Goal: Task Accomplishment & Management: Complete application form

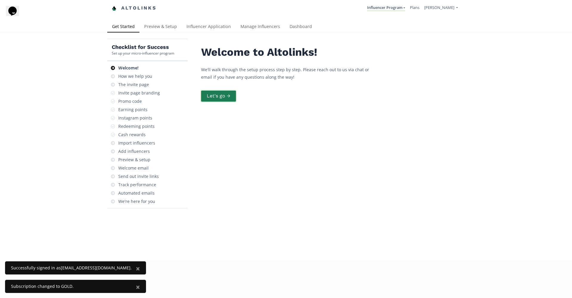
click at [217, 97] on button "Let's go →" at bounding box center [218, 96] width 37 height 13
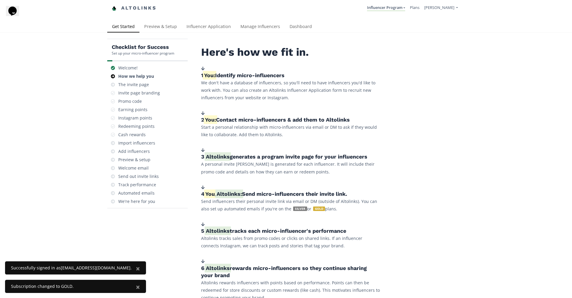
click at [204, 74] on h5 "1. You: Identify micro-influencers" at bounding box center [290, 75] width 179 height 7
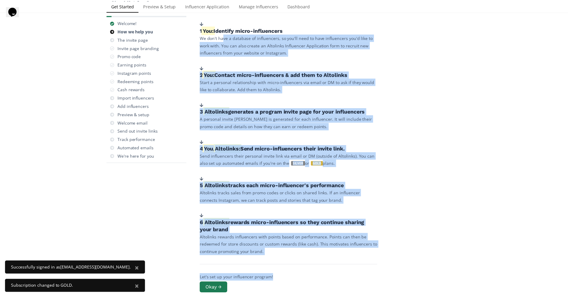
scroll to position [86, 0]
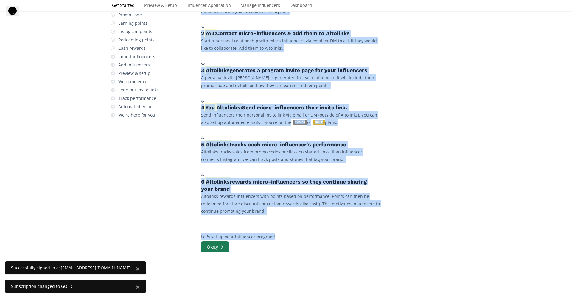
drag, startPoint x: 224, startPoint y: 90, endPoint x: 289, endPoint y: 263, distance: 184.8
click at [293, 264] on div "Here's how we fit in. 1. You: Identify micro-influencers We don't have a databa…" at bounding box center [331, 117] width 268 height 331
copy div "ve a database of influencers, so you'll need to have influencers you'd like to …"
click at [261, 128] on div "Here's how we fit in. 1. You: Identify micro-influencers We don't have a databa…" at bounding box center [290, 92] width 179 height 264
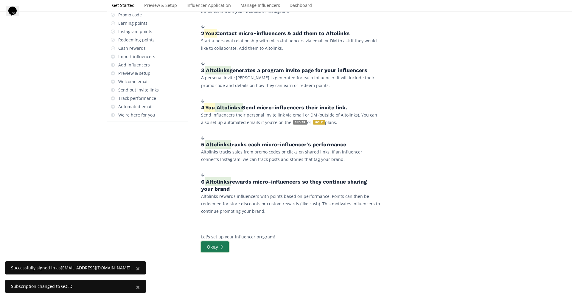
click at [215, 247] on button "Okay →" at bounding box center [215, 247] width 30 height 13
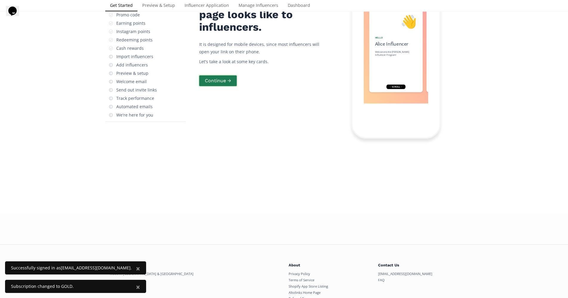
click at [217, 87] on button "Continue →" at bounding box center [217, 81] width 39 height 13
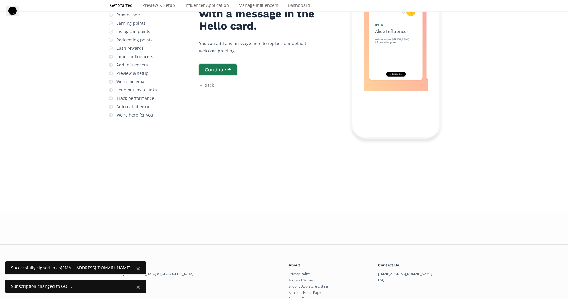
click at [220, 76] on button "Continue →" at bounding box center [217, 69] width 39 height 13
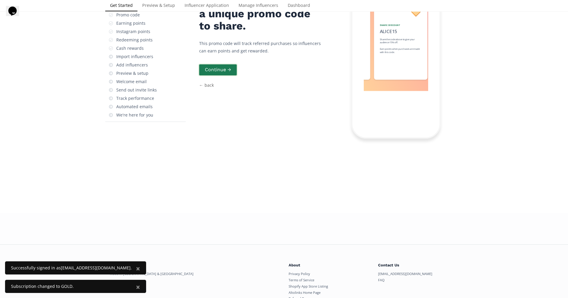
scroll to position [0, 89]
click at [220, 76] on button "Continue →" at bounding box center [217, 69] width 39 height 13
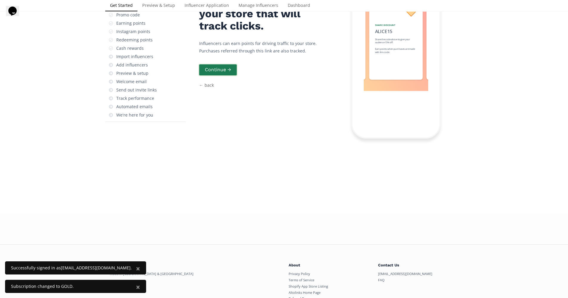
scroll to position [0, 179]
click at [220, 76] on button "Continue →" at bounding box center [217, 69] width 39 height 13
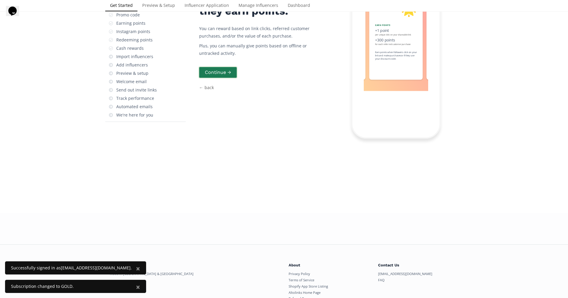
click at [220, 79] on button "Continue →" at bounding box center [217, 72] width 39 height 13
click at [220, 128] on div "You determine how they earn points. You can reward based on link clicks, referr…" at bounding box center [261, 49] width 125 height 179
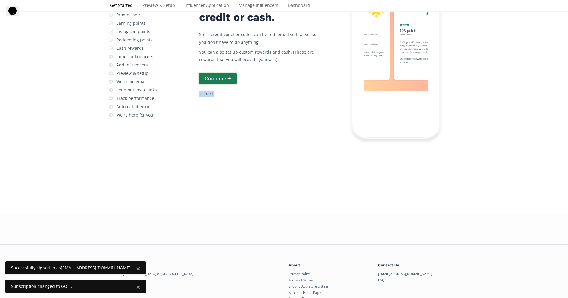
click at [220, 128] on div "Influencer points can be redeemed for store credit or cash. Store credit vouche…" at bounding box center [261, 49] width 125 height 179
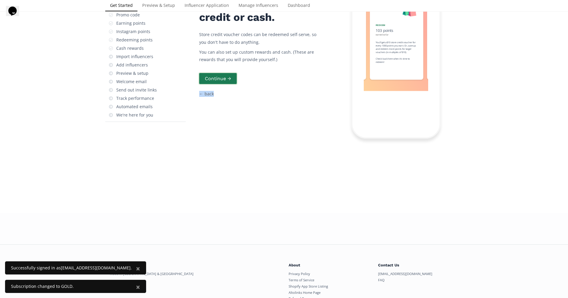
scroll to position [0, 358]
click at [242, 129] on div "Influencer points can be redeemed for store credit or cash. Store credit vouche…" at bounding box center [261, 49] width 125 height 179
click at [225, 85] on button "Continue →" at bounding box center [217, 78] width 39 height 13
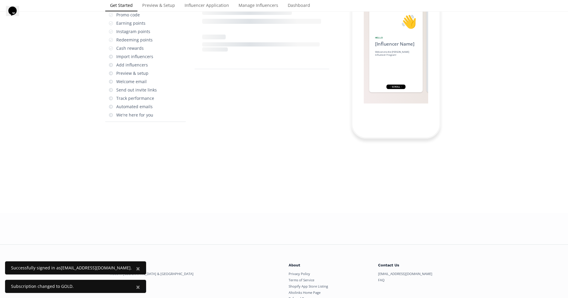
scroll to position [24, 0]
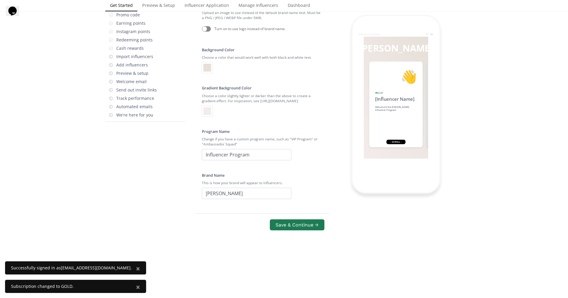
click at [209, 32] on div at bounding box center [206, 28] width 9 height 5
checkbox input "true"
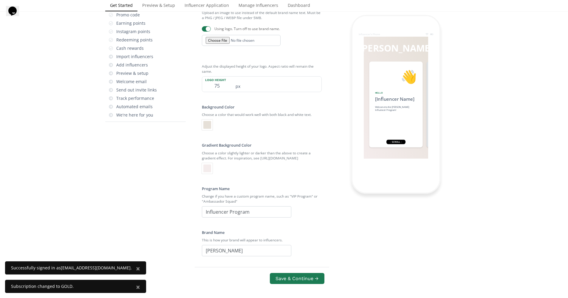
click at [220, 46] on input "file" at bounding box center [241, 40] width 79 height 11
type input "C:\fakepath\Akana (Instagram Post (Square)).jpg"
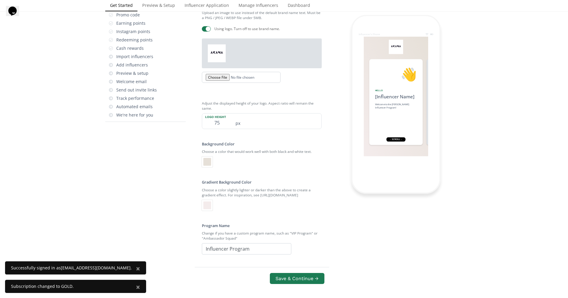
click at [205, 32] on div at bounding box center [206, 28] width 9 height 5
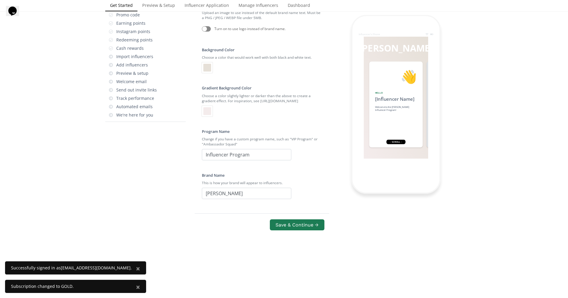
click at [210, 32] on div at bounding box center [206, 28] width 9 height 5
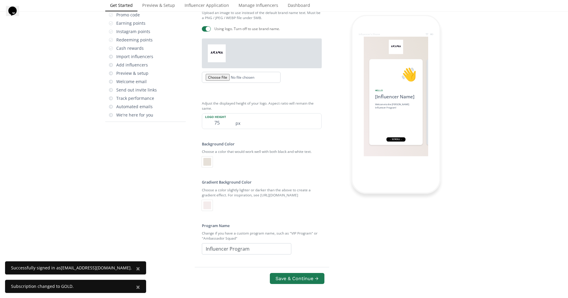
click at [203, 32] on div at bounding box center [206, 28] width 9 height 5
checkbox input "false"
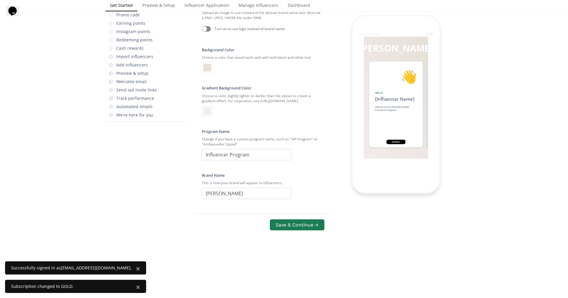
click at [207, 72] on div at bounding box center [207, 68] width 8 height 8
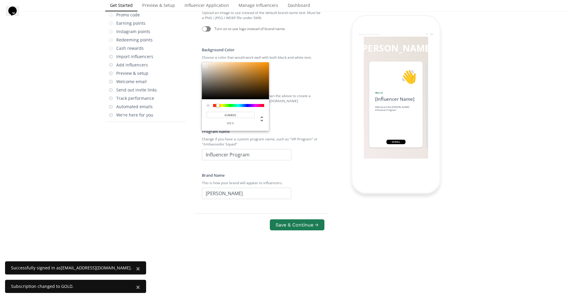
click at [266, 99] on div at bounding box center [235, 80] width 67 height 37
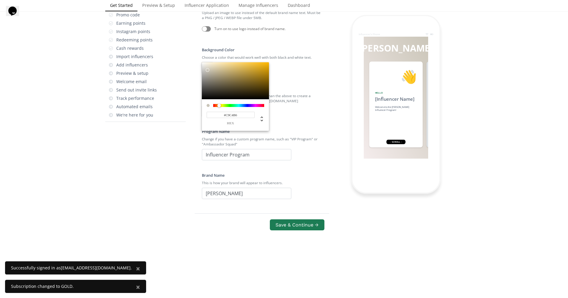
type input "#C5C0B2"
drag, startPoint x: 264, startPoint y: 157, endPoint x: 208, endPoint y: 132, distance: 61.8
click at [208, 73] on div at bounding box center [208, 71] width 4 height 4
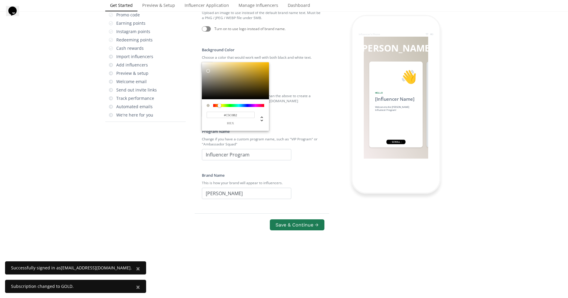
click at [284, 114] on div at bounding box center [284, 149] width 568 height 298
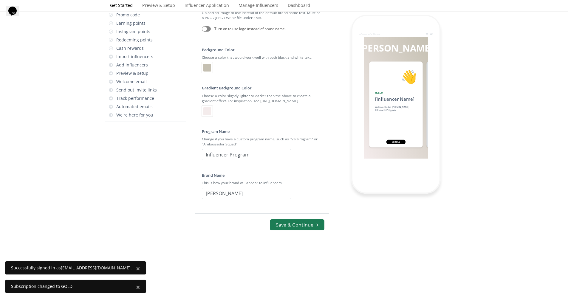
click at [208, 115] on div at bounding box center [207, 111] width 8 height 8
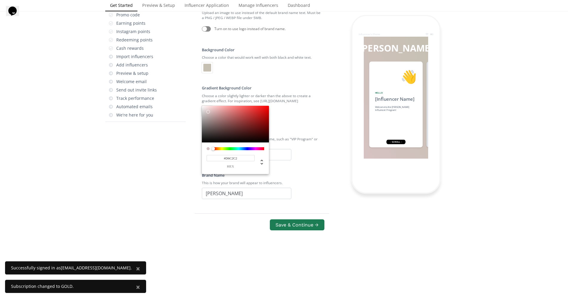
click at [262, 140] on div at bounding box center [284, 149] width 568 height 298
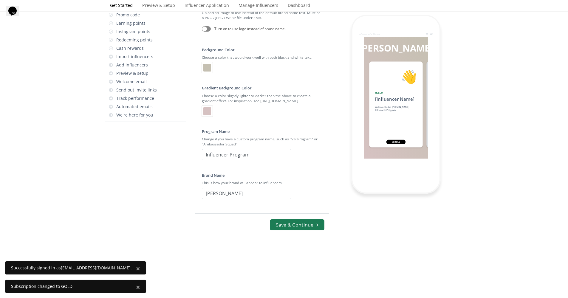
click at [204, 72] on div at bounding box center [207, 68] width 8 height 8
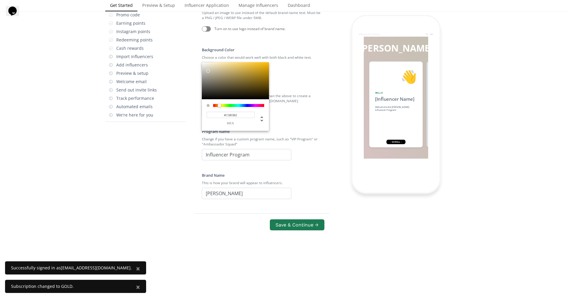
click at [214, 107] on div at bounding box center [238, 105] width 51 height 3
click at [244, 99] on div at bounding box center [235, 80] width 67 height 37
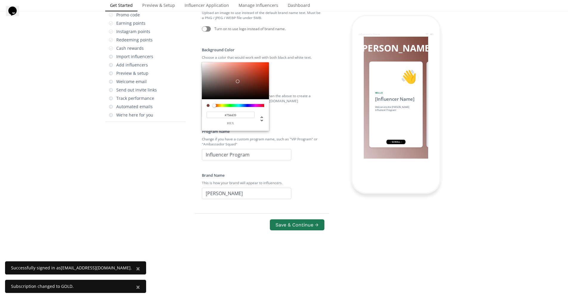
drag, startPoint x: 244, startPoint y: 137, endPoint x: 234, endPoint y: 144, distance: 12.5
click at [237, 83] on div at bounding box center [238, 82] width 4 height 4
click at [237, 99] on div at bounding box center [235, 80] width 67 height 37
drag, startPoint x: 244, startPoint y: 147, endPoint x: 251, endPoint y: 142, distance: 8.0
click at [250, 99] on div at bounding box center [235, 80] width 67 height 37
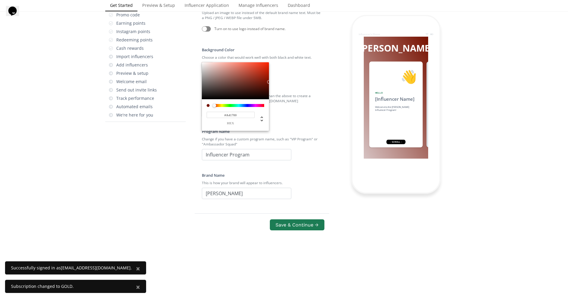
drag, startPoint x: 251, startPoint y: 142, endPoint x: 272, endPoint y: 135, distance: 22.1
click at [269, 131] on div "#A41700 hex" at bounding box center [235, 96] width 67 height 69
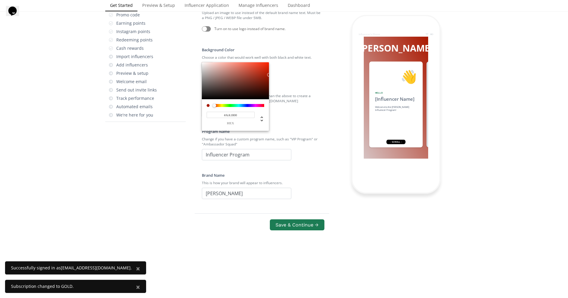
drag, startPoint x: 271, startPoint y: 134, endPoint x: 252, endPoint y: 128, distance: 20.0
click at [252, 128] on div "#AA1800 hex" at bounding box center [235, 96] width 67 height 69
type input "#EC4E35"
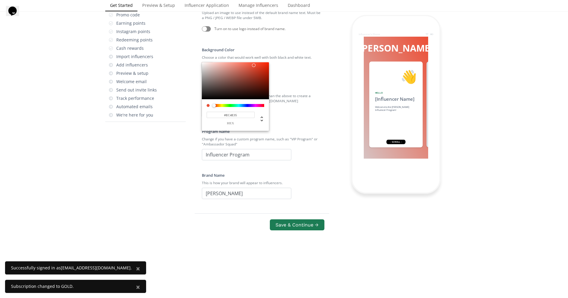
click at [254, 99] on div at bounding box center [235, 80] width 67 height 37
click at [254, 67] on div at bounding box center [254, 65] width 4 height 4
click at [311, 137] on div at bounding box center [284, 149] width 568 height 298
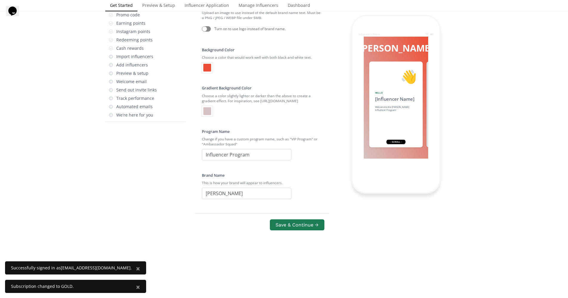
click at [206, 115] on div at bounding box center [207, 111] width 8 height 8
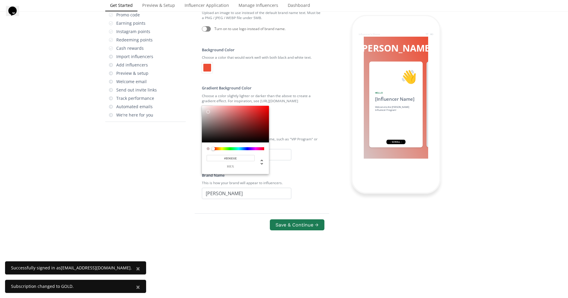
drag, startPoint x: 229, startPoint y: 176, endPoint x: 238, endPoint y: 183, distance: 10.9
click at [230, 143] on div at bounding box center [235, 124] width 67 height 37
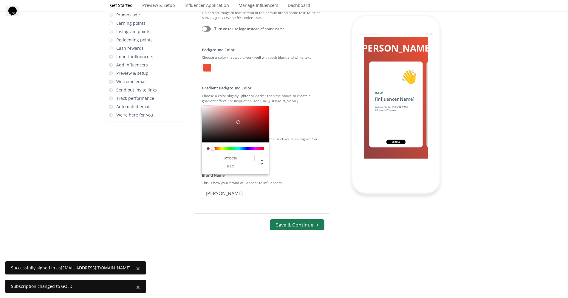
drag, startPoint x: 238, startPoint y: 183, endPoint x: 241, endPoint y: 187, distance: 5.5
click at [241, 143] on div at bounding box center [235, 124] width 67 height 37
type input "#775353"
drag, startPoint x: 229, startPoint y: 187, endPoint x: 222, endPoint y: 186, distance: 6.9
click at [222, 143] on div at bounding box center [235, 124] width 67 height 37
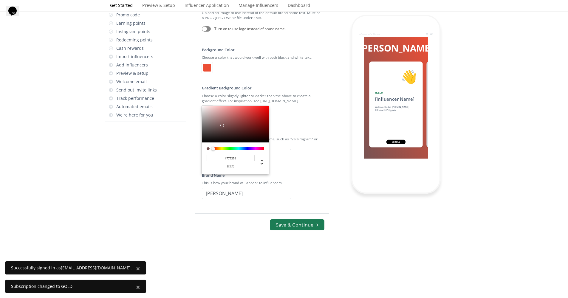
click at [295, 141] on div at bounding box center [284, 149] width 568 height 298
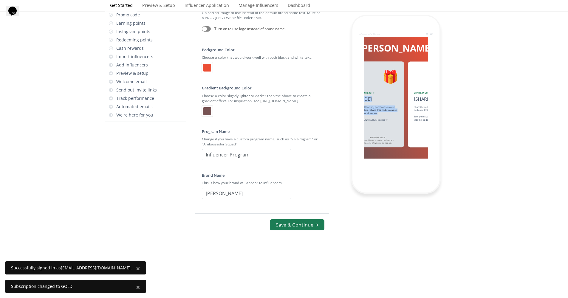
drag, startPoint x: 383, startPoint y: 139, endPoint x: 368, endPoint y: 138, distance: 15.2
click at [369, 138] on div "👋 Hello [Influencer Name] Welcome to the Akana Influencer Program! 🎁 Welcome Gi…" at bounding box center [396, 105] width 64 height 90
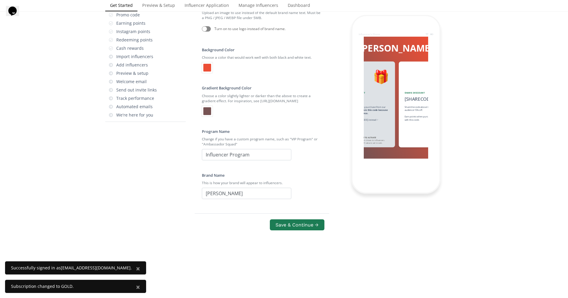
click at [365, 122] on div "Enjoy $XX off any purchase from our store! Don't share this code because it onl…" at bounding box center [368, 113] width 42 height 16
drag, startPoint x: 365, startPoint y: 138, endPoint x: 401, endPoint y: 140, distance: 35.8
click at [400, 140] on div "👋 Hello [Influencer Name] Welcome to the Akana Influencer Program! 🎁 Welcome Gi…" at bounding box center [396, 105] width 64 height 90
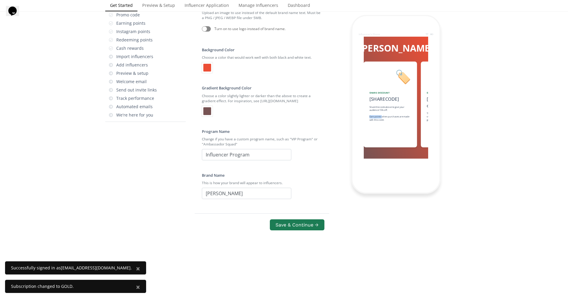
drag, startPoint x: 402, startPoint y: 141, endPoint x: 367, endPoint y: 143, distance: 35.0
click at [372, 143] on div "🏷️ Share Discount [SHARECODE] click to copy Share the code above to give your a…" at bounding box center [389, 104] width 53 height 86
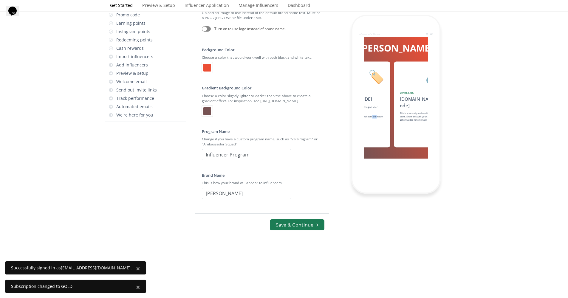
drag, startPoint x: 367, startPoint y: 143, endPoint x: 395, endPoint y: 147, distance: 28.5
click at [383, 146] on div "🏷️ Share Discount [SHARECODE] click to copy Share the code above to give your a…" at bounding box center [363, 104] width 53 height 86
drag, startPoint x: 395, startPoint y: 147, endPoint x: 407, endPoint y: 148, distance: 12.4
click at [404, 148] on div "👋 Hello [Influencer Name] Welcome to the Akana Influencer Program! 🎁 Welcome Gi…" at bounding box center [396, 105] width 64 height 90
click at [407, 147] on div "🔗 Share Link alto.to/[code] click to copy This is your unique sharable link to …" at bounding box center [420, 104] width 53 height 86
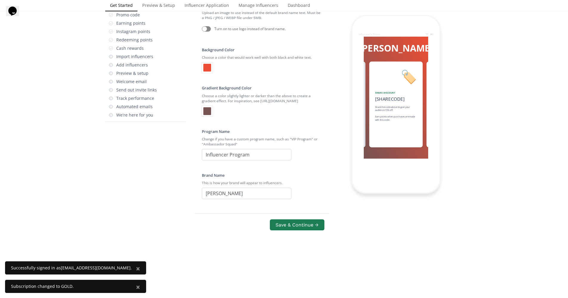
click at [406, 147] on div "🏷️ Share Discount [SHARECODE] click to copy Share the code above to give your a…" at bounding box center [395, 104] width 53 height 86
click at [304, 231] on button "Save & Continue →" at bounding box center [297, 224] width 56 height 13
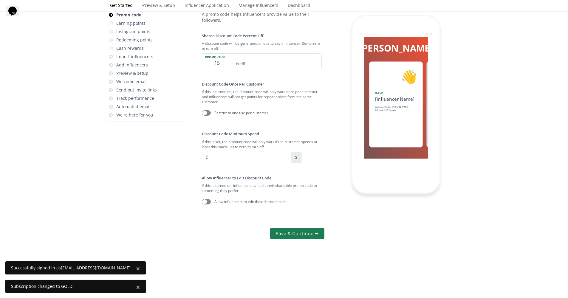
scroll to position [0, 179]
click at [202, 181] on label "Allow Influencer to Edit Discount Code" at bounding box center [236, 177] width 69 height 5
drag, startPoint x: 202, startPoint y: 238, endPoint x: 209, endPoint y: 239, distance: 7.0
click at [202, 181] on label "Allow Influencer to Edit Discount Code" at bounding box center [236, 177] width 69 height 5
drag, startPoint x: 209, startPoint y: 239, endPoint x: 217, endPoint y: 243, distance: 9.3
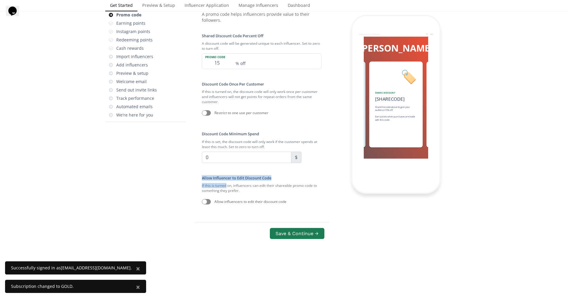
click at [217, 208] on div "Allow Influencer to Edit Discount Code If this is turned on, influencers can ed…" at bounding box center [262, 191] width 120 height 33
drag, startPoint x: 236, startPoint y: 253, endPoint x: 240, endPoint y: 254, distance: 4.0
click at [237, 196] on small "If this is turned on, influencers can edit their shareable promo code to someth…" at bounding box center [262, 188] width 120 height 15
click at [243, 196] on small "If this is turned on, influencers can edit their shareable promo code to someth…" at bounding box center [262, 188] width 120 height 15
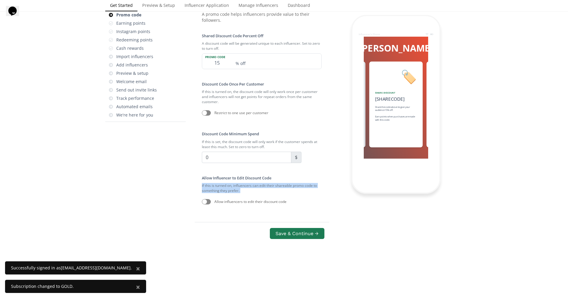
click at [243, 196] on small "If this is turned on, influencers can edit their shareable promo code to someth…" at bounding box center [262, 188] width 120 height 15
click at [239, 196] on small "If this is turned on, influencers can edit their shareable promo code to someth…" at bounding box center [262, 188] width 120 height 15
drag, startPoint x: 244, startPoint y: 250, endPoint x: 247, endPoint y: 252, distance: 4.1
click at [244, 196] on small "If this is turned on, influencers can edit their shareable promo code to someth…" at bounding box center [262, 188] width 120 height 15
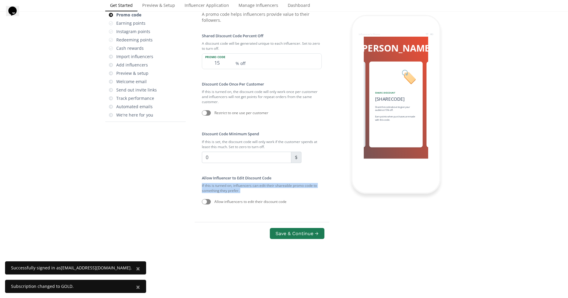
click at [241, 196] on small "If this is turned on, influencers can edit their shareable promo code to someth…" at bounding box center [262, 188] width 120 height 15
click at [202, 196] on small "If this is turned on, influencers can edit their shareable promo code to someth…" at bounding box center [262, 188] width 120 height 15
drag, startPoint x: 230, startPoint y: 249, endPoint x: 233, endPoint y: 250, distance: 3.0
click at [233, 196] on small "If this is turned on, influencers can edit their shareable promo code to someth…" at bounding box center [262, 188] width 120 height 15
click at [238, 196] on small "If this is turned on, influencers can edit their shareable promo code to someth…" at bounding box center [262, 188] width 120 height 15
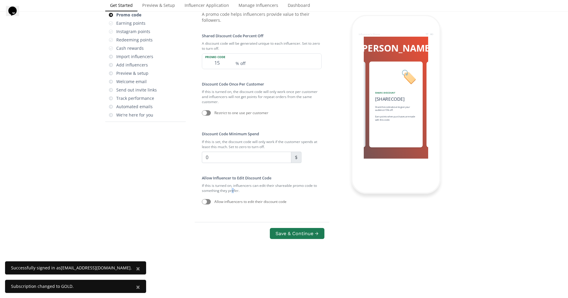
click at [230, 196] on small "If this is turned on, influencers can edit their shareable promo code to someth…" at bounding box center [262, 188] width 120 height 15
click at [203, 181] on label "Allow Influencer to Edit Discount Code" at bounding box center [236, 177] width 69 height 5
click at [202, 181] on label "Allow Influencer to Edit Discount Code" at bounding box center [236, 177] width 69 height 5
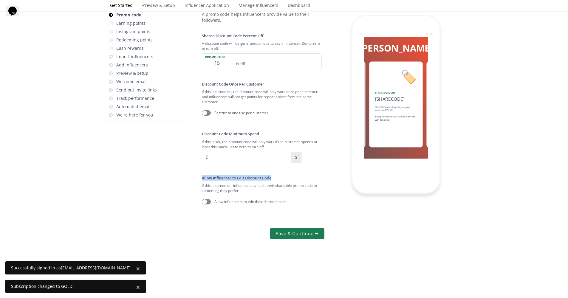
click at [204, 181] on label "Allow Influencer to Edit Discount Code" at bounding box center [236, 177] width 69 height 5
click at [200, 213] on div "Shared Discount Code Percent Off A discount code will be generated unique to ea…" at bounding box center [262, 119] width 134 height 187
click at [204, 181] on label "Allow Influencer to Edit Discount Code" at bounding box center [236, 177] width 69 height 5
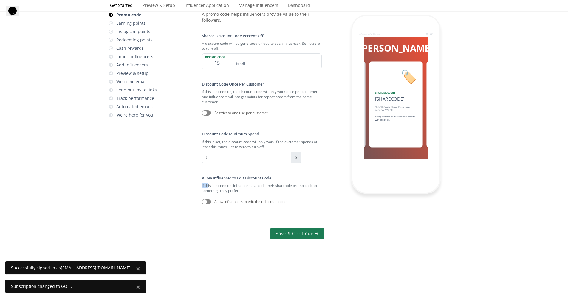
click at [207, 196] on small "If this is turned on, influencers can edit their shareable promo code to someth…" at bounding box center [262, 188] width 120 height 15
drag, startPoint x: 211, startPoint y: 247, endPoint x: 243, endPoint y: 252, distance: 31.9
click at [243, 196] on small "If this is turned on, influencers can edit their shareable promo code to someth…" at bounding box center [262, 188] width 120 height 15
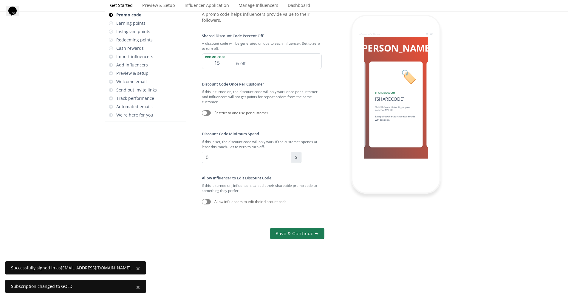
click at [207, 181] on label "Allow Influencer to Edit Discount Code" at bounding box center [236, 177] width 69 height 5
click at [203, 181] on label "Allow Influencer to Edit Discount Code" at bounding box center [236, 177] width 69 height 5
click at [204, 181] on label "Allow Influencer to Edit Discount Code" at bounding box center [236, 177] width 69 height 5
copy div "Allow Influencer to Edit Discount Code"
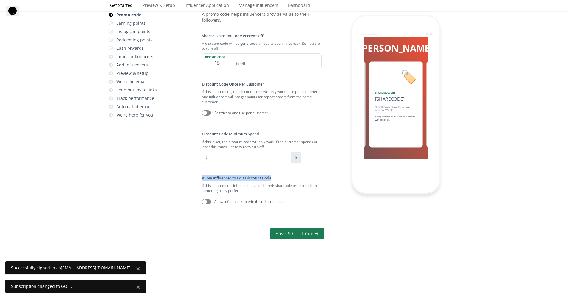
scroll to position [35, 0]
click at [228, 196] on small "If this is turned on, influencers can edit their shareable promo code to someth…" at bounding box center [262, 188] width 120 height 15
copy div "If this is turned on, influencers can edit their shareable promo code to someth…"
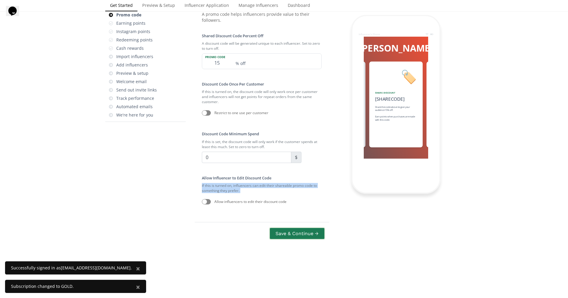
click at [299, 240] on button "Save & Continue →" at bounding box center [297, 233] width 56 height 13
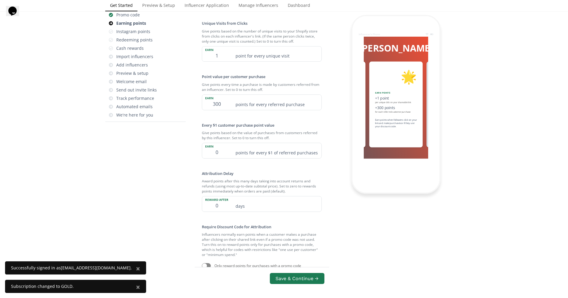
scroll to position [185, 0]
click at [317, 272] on button "Save & Continue →" at bounding box center [297, 278] width 56 height 13
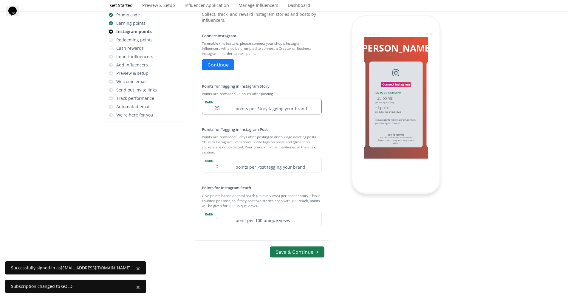
scroll to position [55, 0]
click at [225, 71] on button "Continue" at bounding box center [218, 64] width 34 height 13
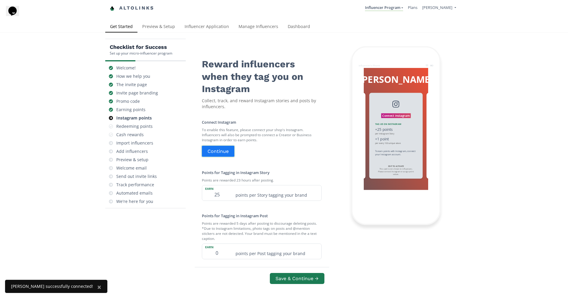
click at [220, 152] on button "Continue" at bounding box center [218, 151] width 34 height 13
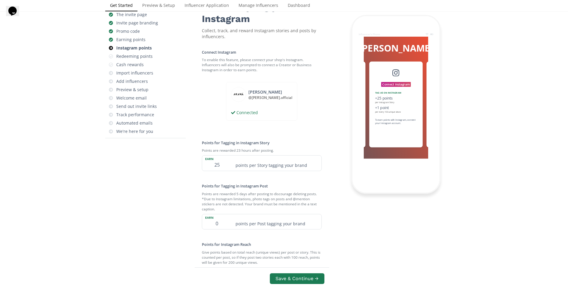
scroll to position [72, 0]
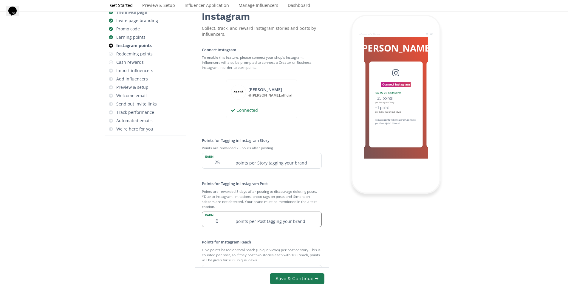
click at [216, 217] on input "0" at bounding box center [217, 219] width 30 height 15
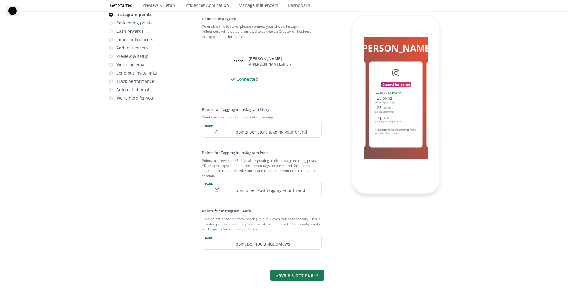
scroll to position [105, 0]
type input "25"
click at [301, 269] on button "Save & Continue →" at bounding box center [297, 274] width 56 height 13
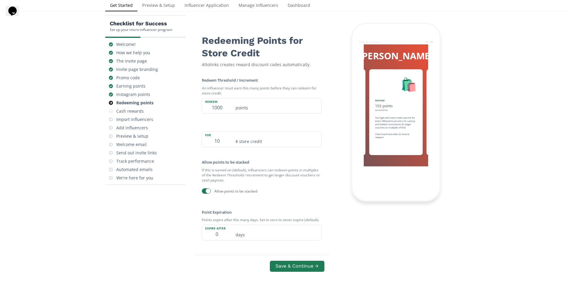
scroll to position [17, 0]
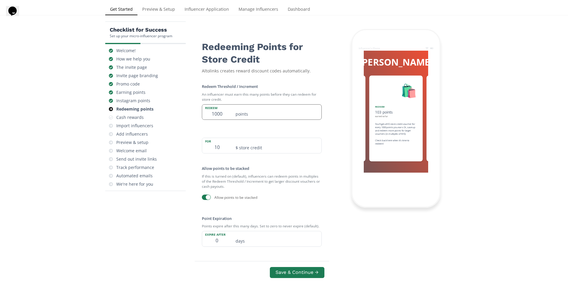
click at [222, 110] on input "1000" at bounding box center [217, 112] width 30 height 15
drag, startPoint x: 222, startPoint y: 110, endPoint x: 244, endPoint y: 112, distance: 21.9
click at [222, 110] on input "1000" at bounding box center [217, 112] width 30 height 15
type input "1000"
click at [352, 207] on div "Influencer's Phone Akana 👋 Hello [Influencer Name] Welcome to the Akana Influen…" at bounding box center [395, 170] width 125 height 283
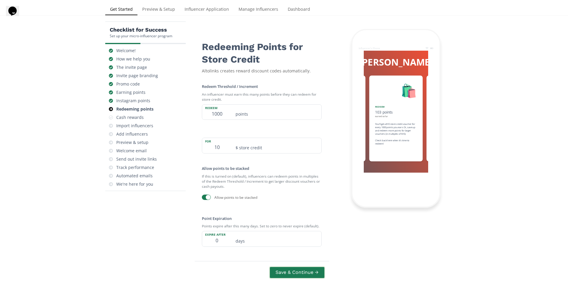
click at [307, 270] on button "Save & Continue →" at bounding box center [297, 272] width 56 height 13
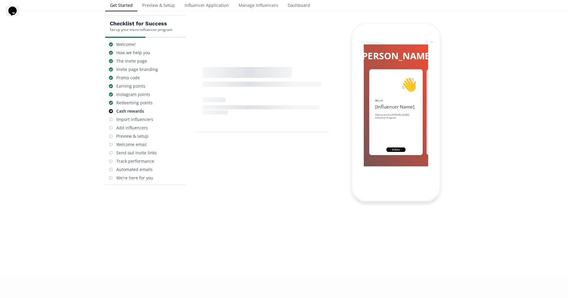
scroll to position [0, 626]
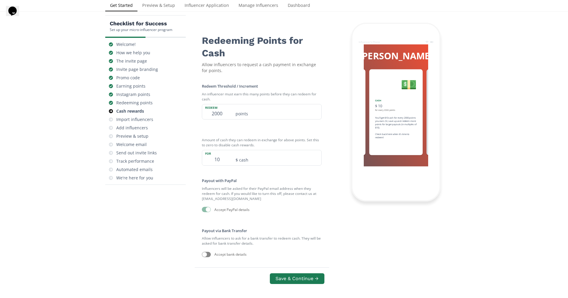
click at [204, 208] on div at bounding box center [206, 209] width 9 height 5
click at [208, 208] on div at bounding box center [208, 209] width 5 height 5
click at [207, 252] on div at bounding box center [206, 254] width 9 height 5
checkbox input "true"
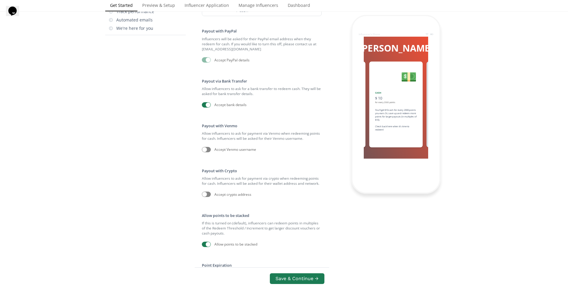
scroll to position [206, 0]
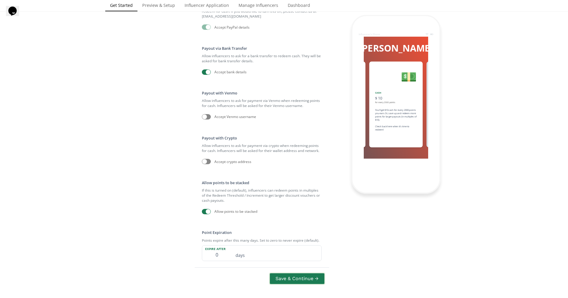
click at [306, 280] on button "Save & Continue →" at bounding box center [297, 278] width 56 height 13
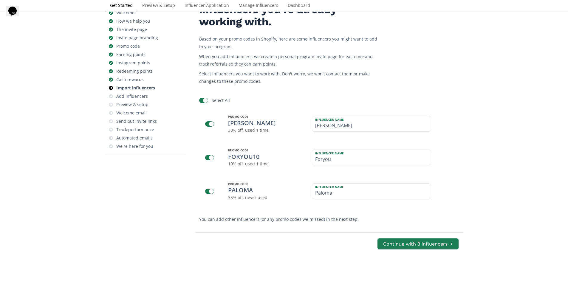
scroll to position [7, 0]
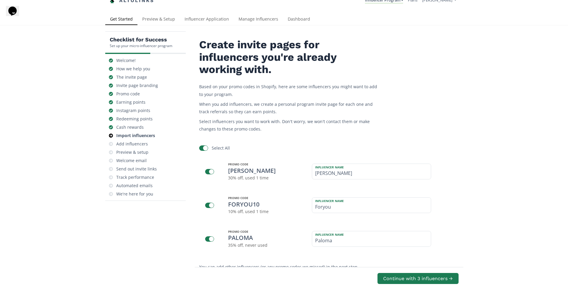
click at [204, 149] on div at bounding box center [205, 148] width 5 height 5
checkbox input "false"
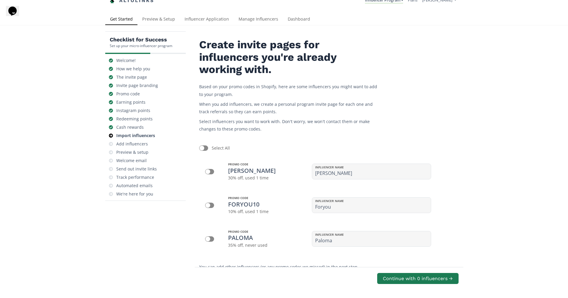
scroll to position [50, 0]
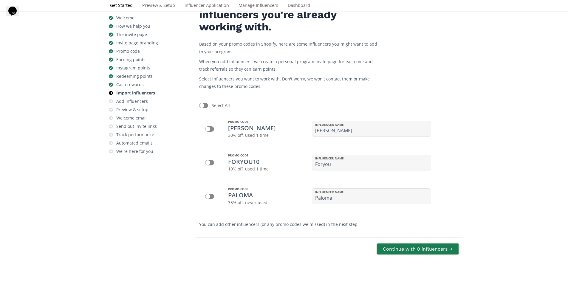
click at [428, 247] on button "Continue with 0 influencers →" at bounding box center [417, 249] width 83 height 13
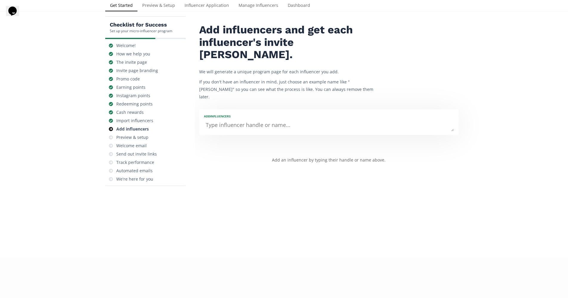
scroll to position [19, 0]
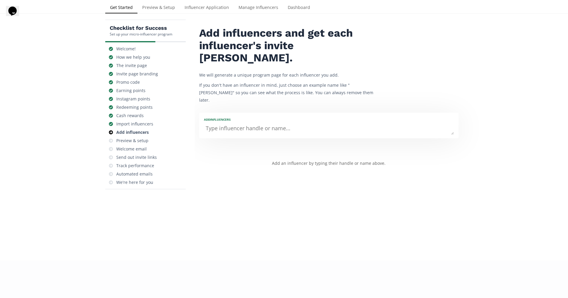
click at [283, 123] on textarea at bounding box center [329, 129] width 250 height 12
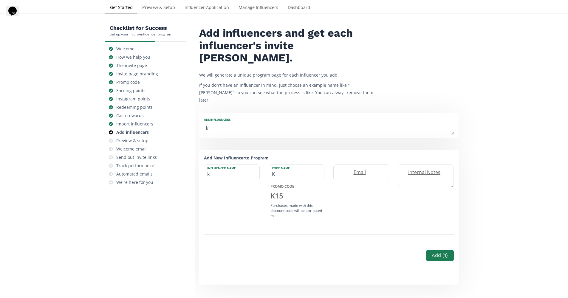
type textarea "ky"
type input "ky"
type input "KY"
type textarea "kyl"
type input "kyl"
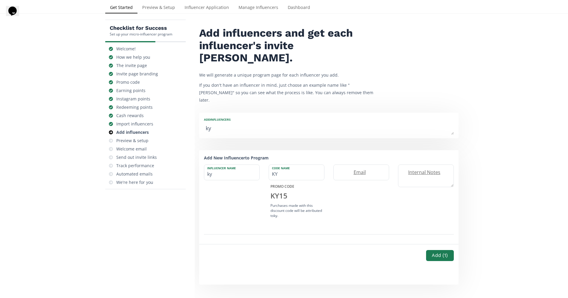
type input "KYL"
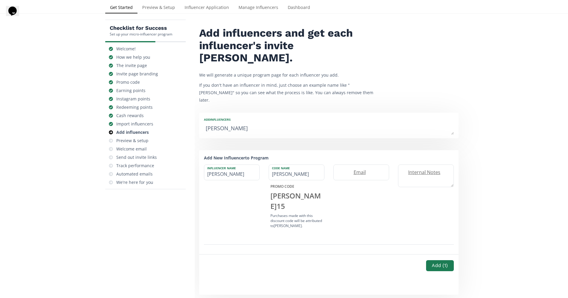
type textarea "kyli"
type input "kyli"
type input "KYLI"
type textarea "kylie"
type input "kylie"
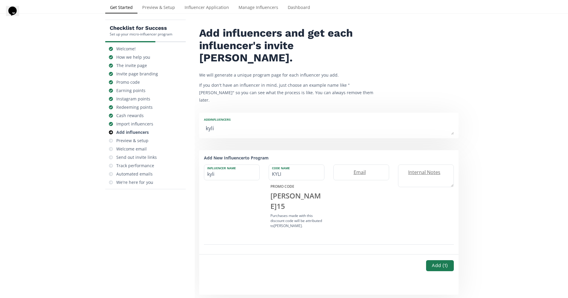
type input "KYLIE"
type textarea "Kylie"
type input "Kylie"
type textarea "Kylie"
drag, startPoint x: 283, startPoint y: 110, endPoint x: 305, endPoint y: 92, distance: 28.0
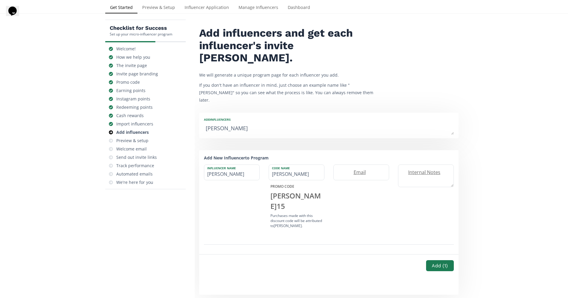
click at [305, 113] on div "Add INFLUENCERS kylie" at bounding box center [328, 126] width 259 height 26
click at [447, 260] on button "Add ( 1 )" at bounding box center [439, 265] width 27 height 11
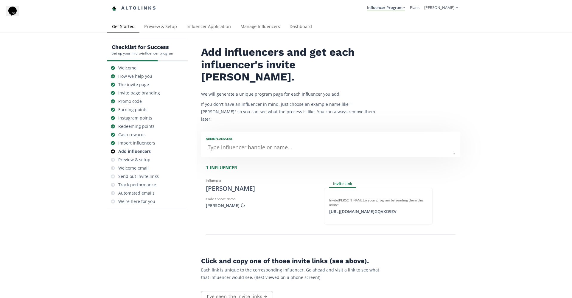
scroll to position [6, 0]
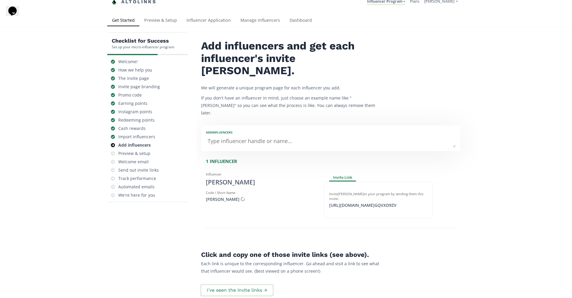
click at [227, 284] on button "I've seen the invite links →" at bounding box center [237, 290] width 74 height 13
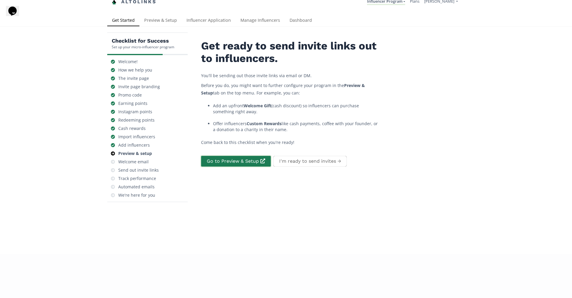
click at [238, 159] on link "Go to Preview & Setup" at bounding box center [236, 161] width 72 height 13
click at [309, 161] on button "I'm ready to send invites →" at bounding box center [309, 161] width 75 height 13
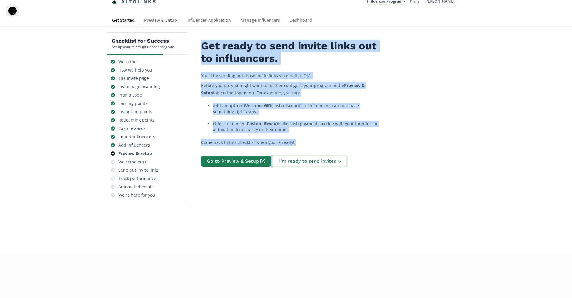
click at [309, 161] on div "Get ready to send invite links out to influencers. You'll be sending out those …" at bounding box center [331, 120] width 268 height 177
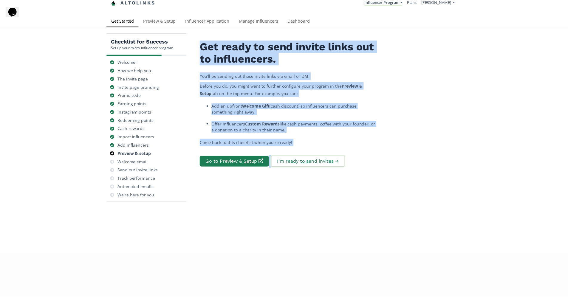
scroll to position [17, 0]
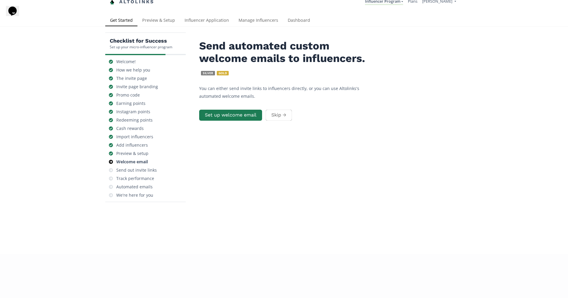
click at [312, 263] on div "Checklist for Success Set up your micro-influencer program Welcome! How we help…" at bounding box center [284, 176] width 568 height 298
click at [246, 109] on button "Set up welcome email" at bounding box center [230, 115] width 65 height 13
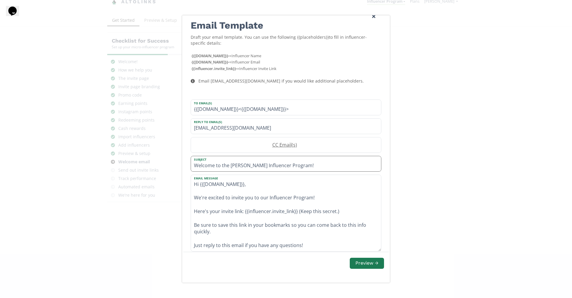
scroll to position [0, 0]
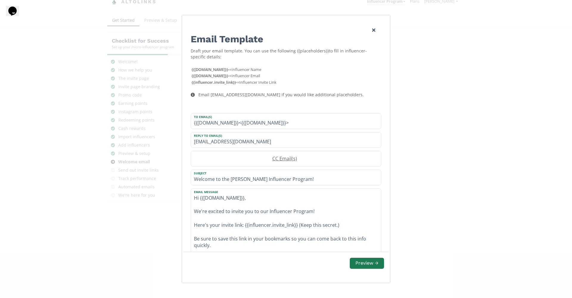
click at [371, 262] on button "Preview →" at bounding box center [367, 263] width 34 height 11
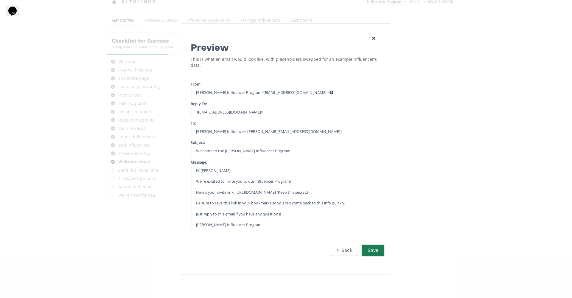
click at [373, 247] on button "Save" at bounding box center [373, 250] width 24 height 13
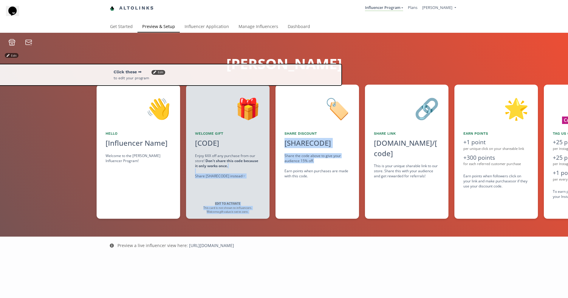
drag, startPoint x: 409, startPoint y: 163, endPoint x: 358, endPoint y: 162, distance: 50.4
click at [360, 162] on div "👋 Hello [Influencer Name] Welcome to the Akana Influencer Program! Edit 🎁 Welco…" at bounding box center [284, 152] width 568 height 140
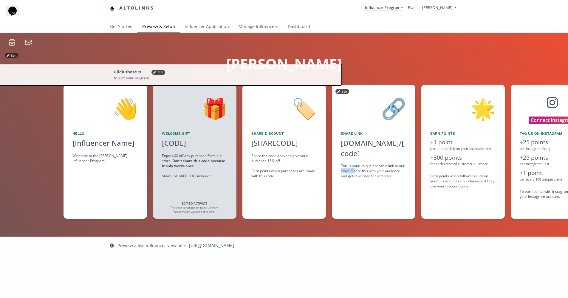
drag, startPoint x: 345, startPoint y: 159, endPoint x: 324, endPoint y: 158, distance: 20.3
click at [334, 158] on div "🔗 Share Link alto.to/[code] click to copy This is your unique sharable link to …" at bounding box center [373, 152] width 83 height 134
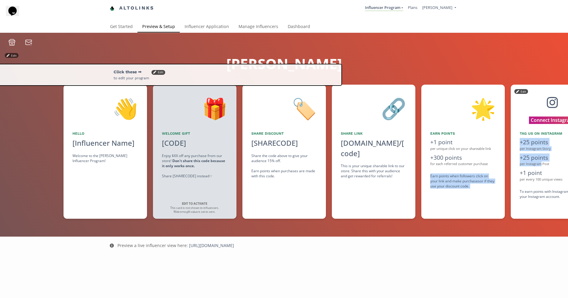
drag, startPoint x: 540, startPoint y: 165, endPoint x: 483, endPoint y: 163, distance: 57.0
click at [491, 164] on div "👋 Hello [Influencer Name] Welcome to the Akana Influencer Program! Edit 🎁 Welco…" at bounding box center [284, 152] width 568 height 140
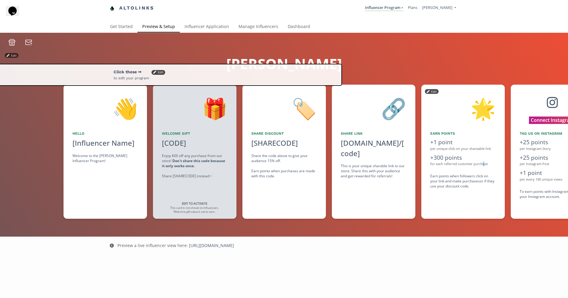
click at [483, 163] on div "for each referred customer purchase" at bounding box center [463, 164] width 66 height 5
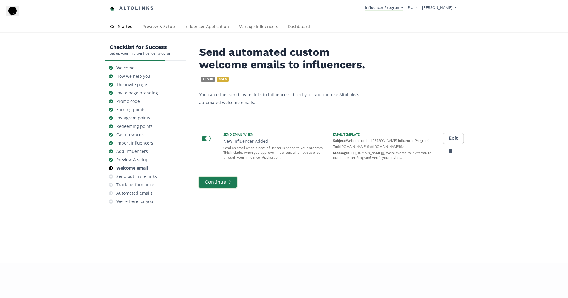
click at [222, 180] on button "Continue →" at bounding box center [217, 182] width 39 height 13
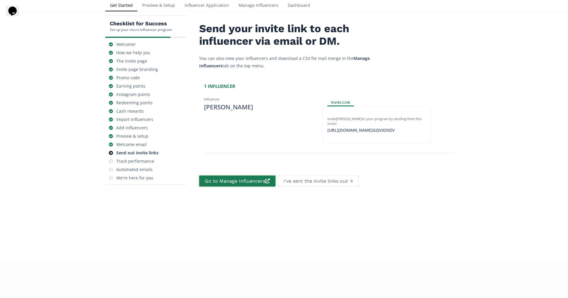
click at [221, 175] on link "Go to Manage Influencers" at bounding box center [237, 181] width 78 height 13
click at [323, 176] on button "I've sent the invite links out →" at bounding box center [318, 181] width 83 height 13
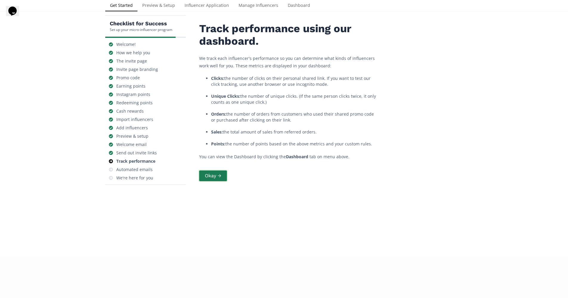
click at [211, 176] on button "Okay →" at bounding box center [213, 176] width 30 height 13
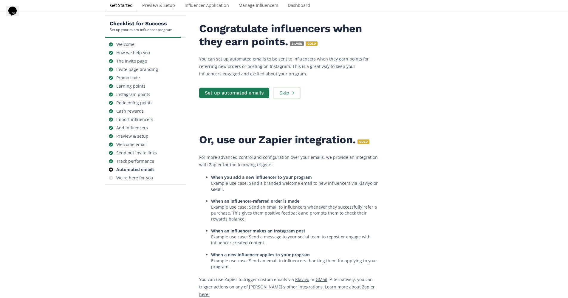
click at [285, 94] on button "Skip →" at bounding box center [287, 93] width 28 height 13
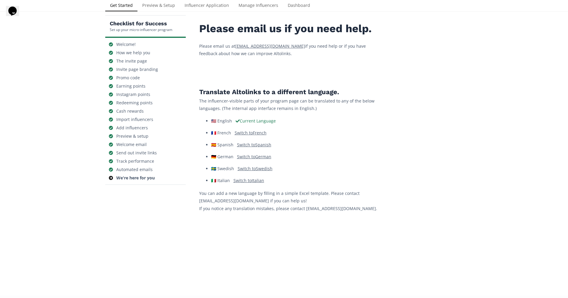
click at [261, 134] on u "Switch to French" at bounding box center [251, 133] width 32 height 6
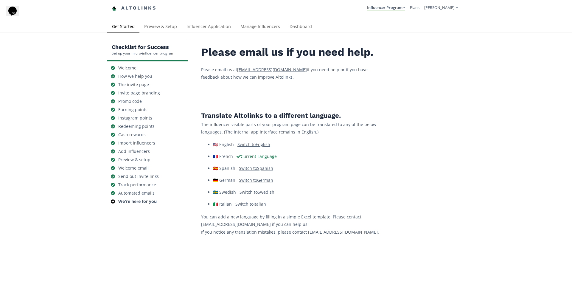
click at [250, 144] on u "Switch to English" at bounding box center [254, 145] width 33 height 6
click at [136, 203] on div "We're here for you" at bounding box center [137, 202] width 38 height 6
click at [137, 201] on div "We're here for you" at bounding box center [137, 202] width 38 height 6
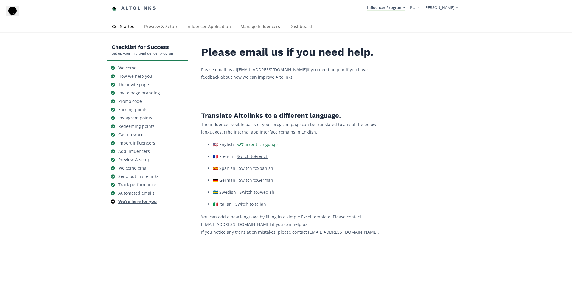
click at [136, 199] on div "We're here for you" at bounding box center [137, 202] width 38 height 6
click at [115, 27] on link "Get Started" at bounding box center [123, 27] width 32 height 12
click at [161, 24] on link "Preview & Setup" at bounding box center [161, 27] width 42 height 12
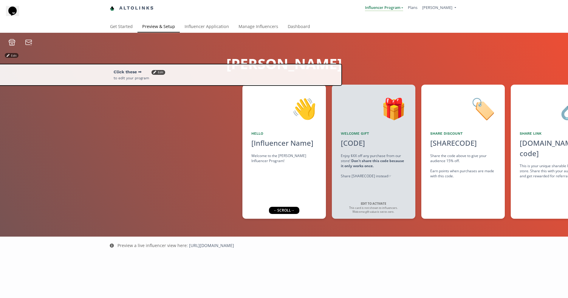
click at [398, 7] on link "Influencer Program" at bounding box center [384, 8] width 38 height 7
click at [389, 24] on span "Influencer Program" at bounding box center [372, 22] width 35 height 5
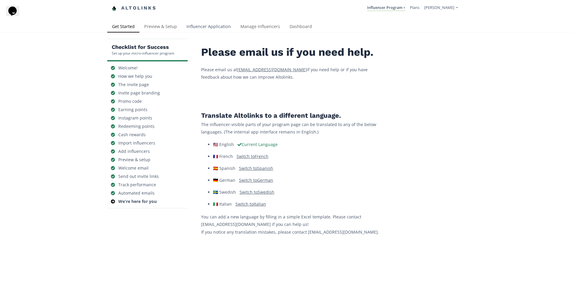
click at [200, 27] on link "Influencer Application" at bounding box center [209, 27] width 54 height 12
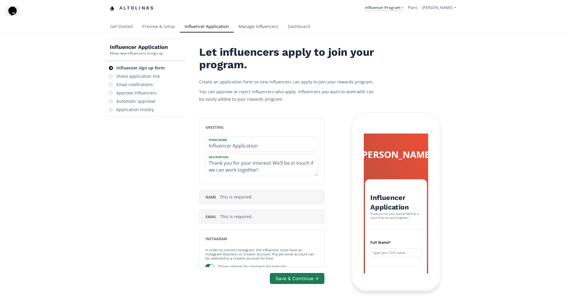
click at [263, 27] on link "Manage Influencers" at bounding box center [258, 27] width 49 height 12
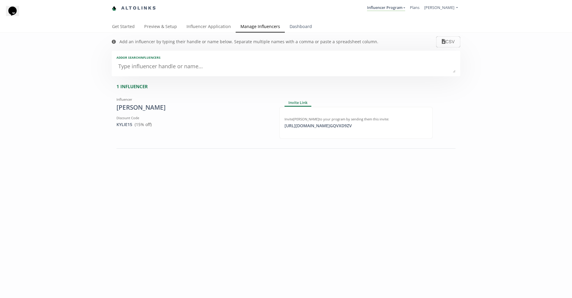
click at [291, 27] on link "Dashboard" at bounding box center [301, 27] width 32 height 12
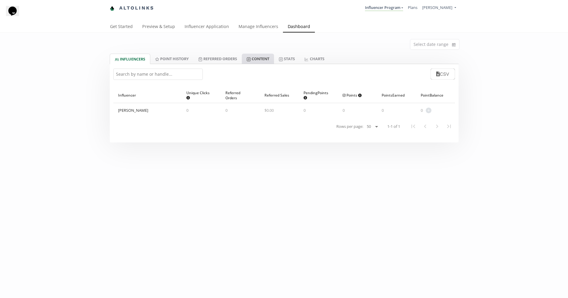
click at [257, 58] on link "Content" at bounding box center [258, 59] width 32 height 10
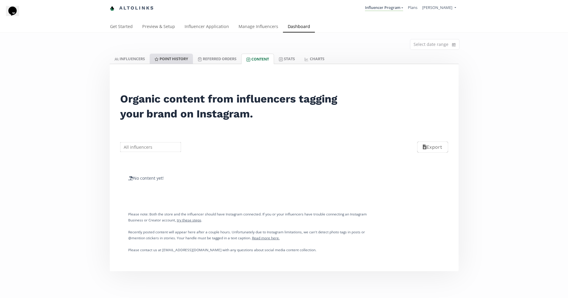
click at [176, 59] on link "Point HISTORY" at bounding box center [171, 59] width 43 height 10
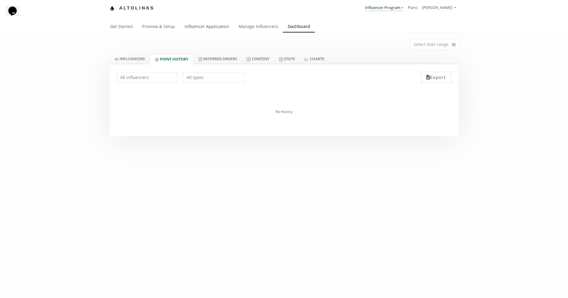
click at [198, 28] on link "Influencer Application" at bounding box center [207, 27] width 54 height 12
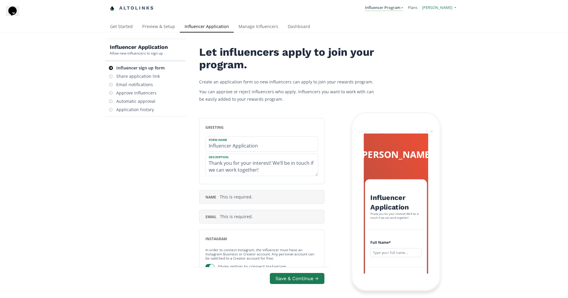
click at [450, 9] on span "[PERSON_NAME]" at bounding box center [437, 7] width 30 height 5
click at [417, 8] on link "Plans" at bounding box center [413, 7] width 10 height 5
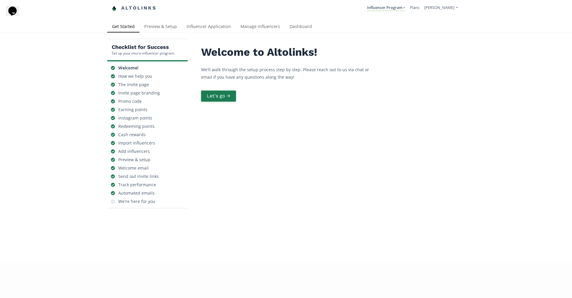
click at [221, 100] on button "Let's go →" at bounding box center [218, 96] width 37 height 13
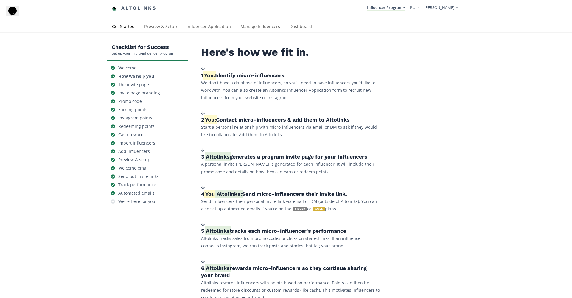
scroll to position [196, 0]
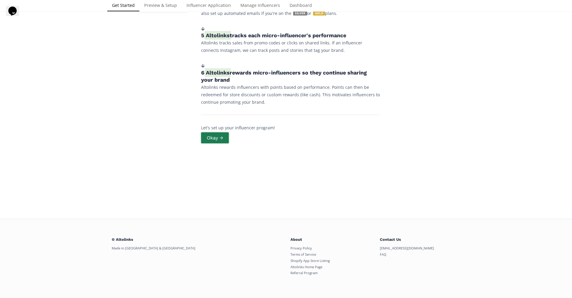
click at [217, 138] on button "Okay →" at bounding box center [215, 137] width 30 height 13
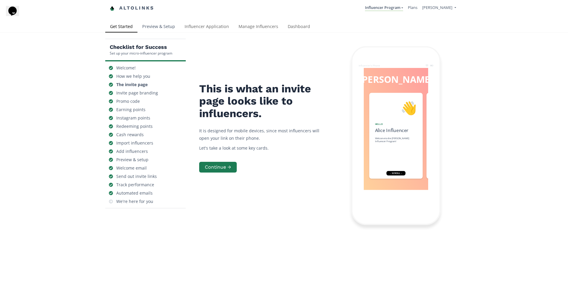
click at [155, 23] on link "Preview & Setup" at bounding box center [158, 27] width 42 height 12
click at [168, 27] on link "Preview & Setup" at bounding box center [158, 27] width 42 height 12
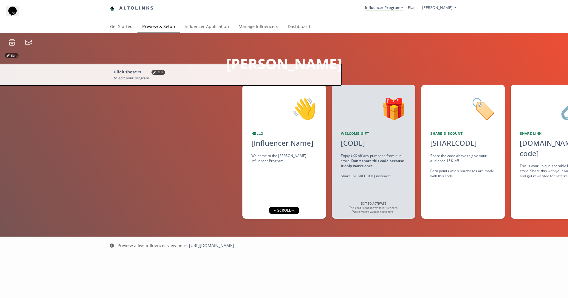
click at [11, 44] on icon at bounding box center [12, 45] width 2 height 2
click at [24, 44] on div at bounding box center [20, 42] width 31 height 7
click at [29, 43] on icon at bounding box center [28, 42] width 7 height 7
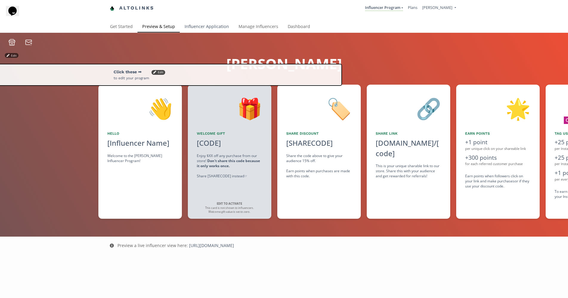
click at [212, 27] on link "Influencer Application" at bounding box center [207, 27] width 54 height 12
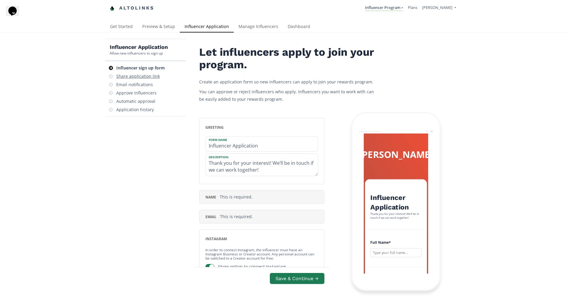
click at [136, 76] on div "Share application link" at bounding box center [138, 76] width 44 height 6
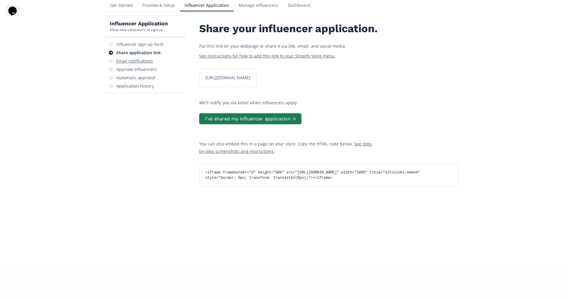
click at [137, 61] on div "Email notifications" at bounding box center [134, 61] width 37 height 6
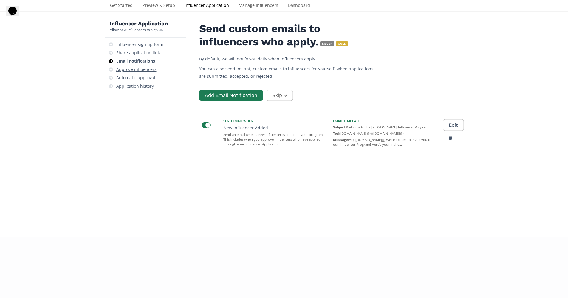
click at [142, 69] on div "Approve influencers" at bounding box center [136, 69] width 40 height 6
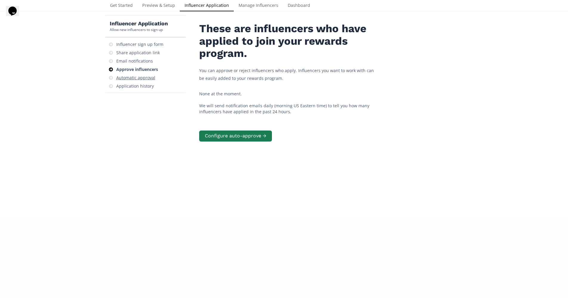
click at [144, 78] on div "Automatic approval" at bounding box center [135, 78] width 39 height 6
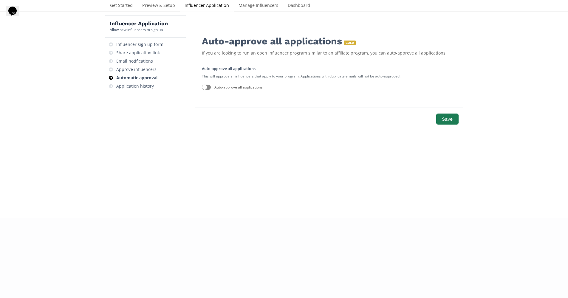
click at [127, 88] on div "Application history" at bounding box center [135, 86] width 38 height 6
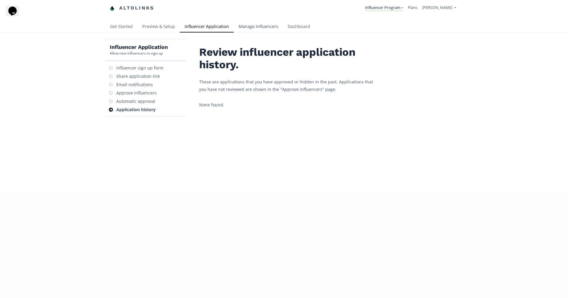
click at [263, 27] on link "Manage Influencers" at bounding box center [258, 27] width 49 height 12
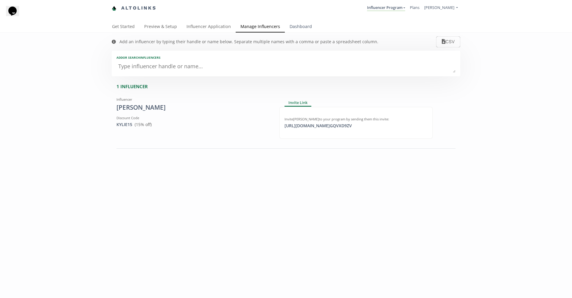
click at [303, 27] on link "Dashboard" at bounding box center [301, 27] width 32 height 12
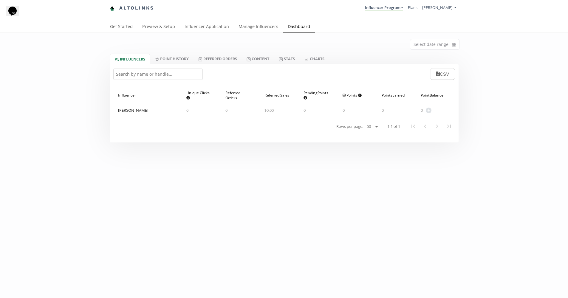
click at [140, 10] on link "Altolinks" at bounding box center [132, 8] width 45 height 10
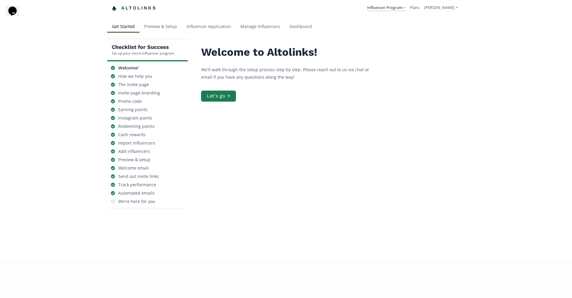
click at [14, 16] on icon "Chat widget" at bounding box center [12, 11] width 8 height 9
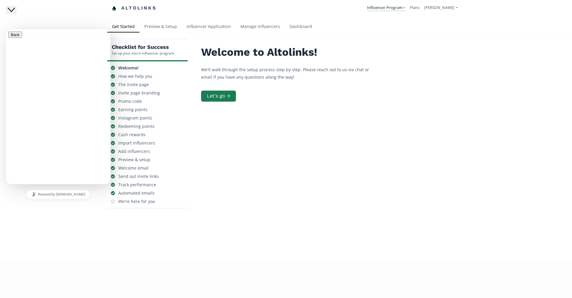
click at [14, 13] on icon "Close Chat This icon closes the chat window." at bounding box center [11, 9] width 7 height 7
click at [14, 16] on icon "Chat widget" at bounding box center [12, 11] width 8 height 9
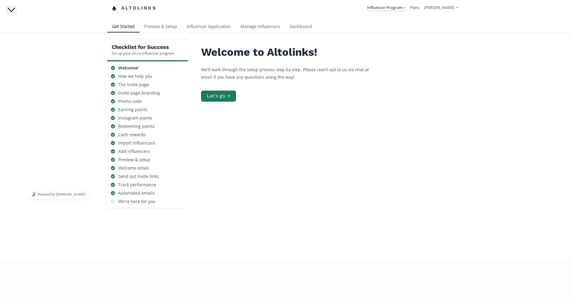
click at [15, 13] on icon "Close Chat This icon closes the chat window." at bounding box center [11, 9] width 7 height 7
click at [16, 16] on icon "Opens Chat This icon Opens the chat window." at bounding box center [13, 11] width 10 height 10
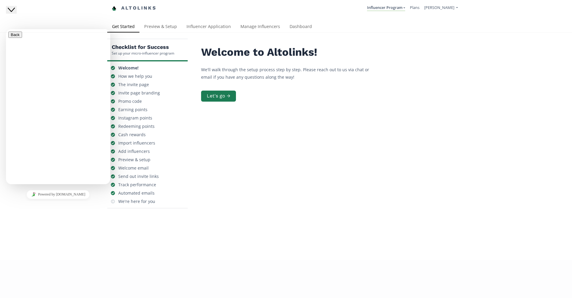
click at [405, 140] on div "Welcome to Altolinks! We'll walk through the setup process step by step. Please…" at bounding box center [331, 127] width 268 height 177
click at [112, 8] on img at bounding box center [114, 8] width 5 height 5
click at [405, 11] on li "Influencer Program Influencer Program Create another program" at bounding box center [386, 8] width 43 height 12
click at [403, 8] on link "Influencer Program" at bounding box center [386, 8] width 38 height 7
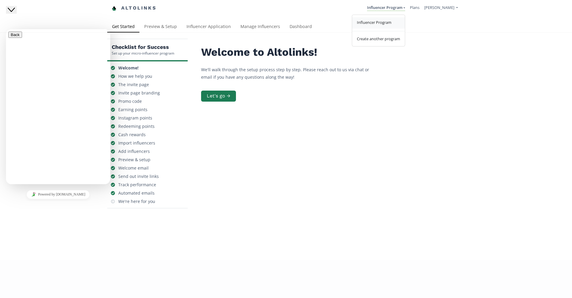
click at [391, 22] on span "Influencer Program" at bounding box center [374, 22] width 35 height 5
click at [299, 25] on link "Dashboard" at bounding box center [301, 27] width 32 height 12
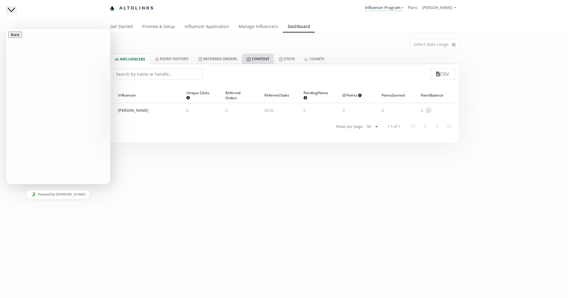
click at [261, 59] on link "Content" at bounding box center [258, 59] width 32 height 10
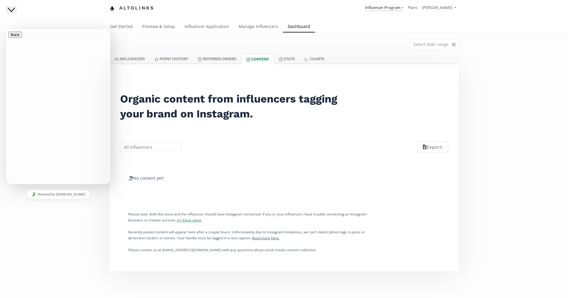
click at [201, 220] on u "try these steps" at bounding box center [189, 220] width 24 height 5
click at [130, 9] on link "Altolinks" at bounding box center [132, 8] width 45 height 10
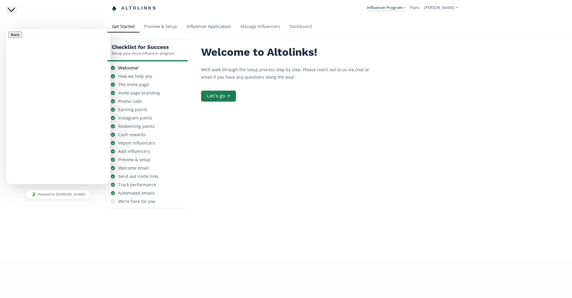
click at [214, 27] on link "Influencer Application" at bounding box center [209, 27] width 54 height 12
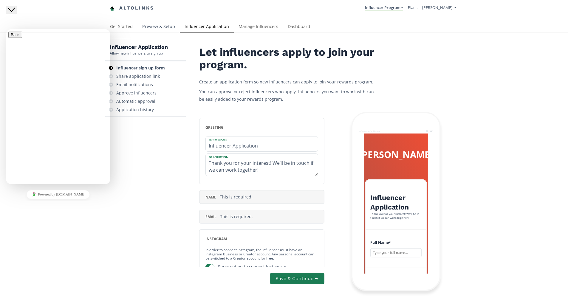
click at [163, 27] on link "Preview & Setup" at bounding box center [158, 27] width 42 height 12
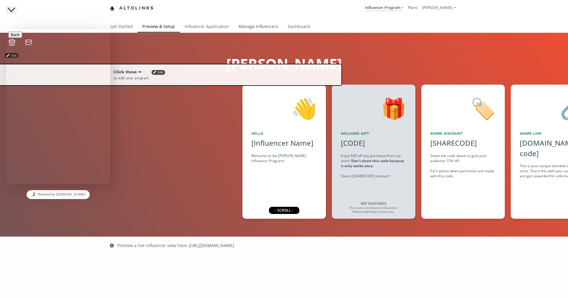
click at [250, 24] on link "Manage Influencers" at bounding box center [258, 27] width 49 height 12
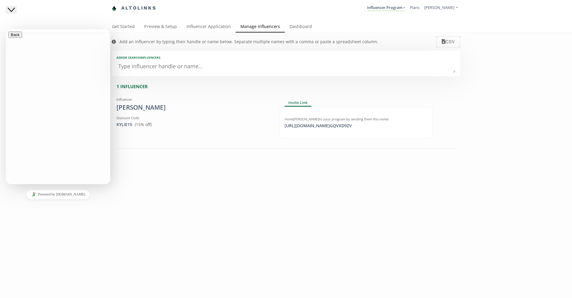
click at [166, 219] on div "Add an influencer by typing their handle or name below. Separate multiple names…" at bounding box center [286, 182] width 572 height 298
click at [165, 219] on div "Add an influencer by typing their handle or name below. Separate multiple names…" at bounding box center [286, 182] width 572 height 298
click at [447, 119] on icon at bounding box center [449, 119] width 4 height 4
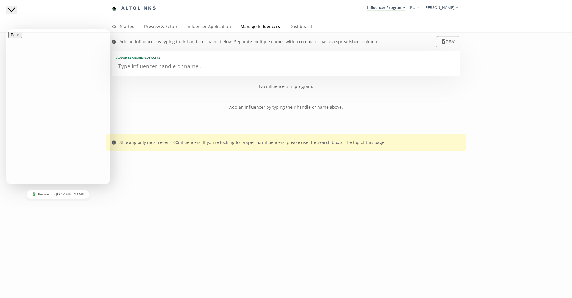
click at [160, 71] on textarea at bounding box center [286, 67] width 339 height 12
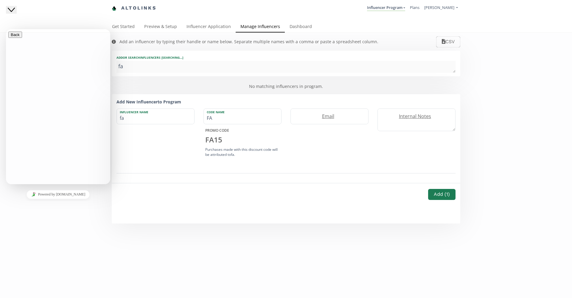
type textarea "fas"
type input "fas"
type input "FAS"
type textarea "fash"
type input "fash"
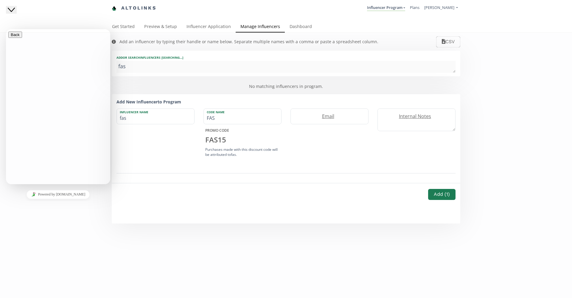
type input "FASH"
type textarea "fashi"
type input "fashi"
type input "FASHI"
type textarea "fashio"
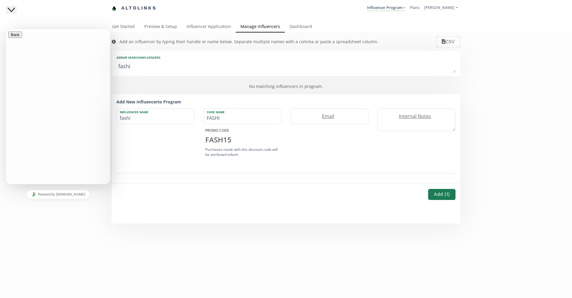
type input "fashio"
type input "FASHIO"
type textarea "fashion"
type input "fashion"
type input "FASHION"
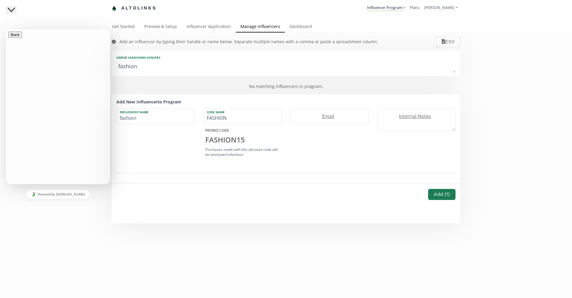
type textarea "fashio"
type input "fashio"
type input "FASHIO"
type textarea "fashi"
type input "fashi"
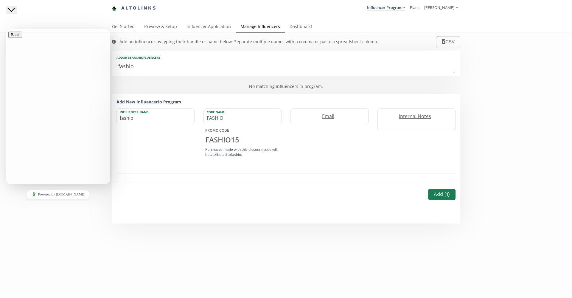
type input "FASHI"
type textarea "fash"
type input "fash"
type input "FASH"
type textarea "fas"
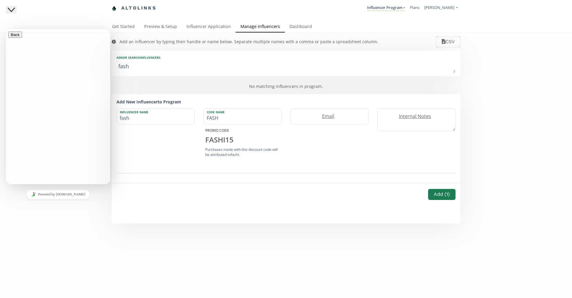
type input "fas"
type input "FAS"
type textarea "fa"
type input "fa"
type input "FA"
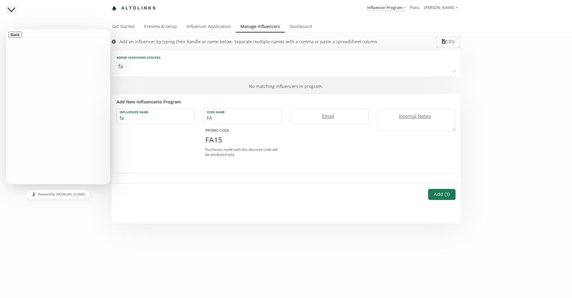
type textarea "f"
type input "f"
type input "F"
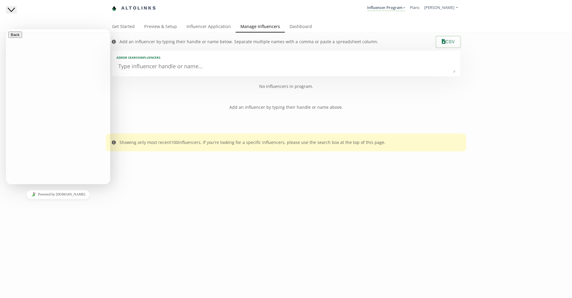
click at [449, 41] on button "CSV" at bounding box center [448, 41] width 26 height 13
click at [322, 1] on nav "Altolinks Influencer Program Influencer Program Create another program" at bounding box center [286, 8] width 349 height 16
